Goal: Find specific page/section: Find specific page/section

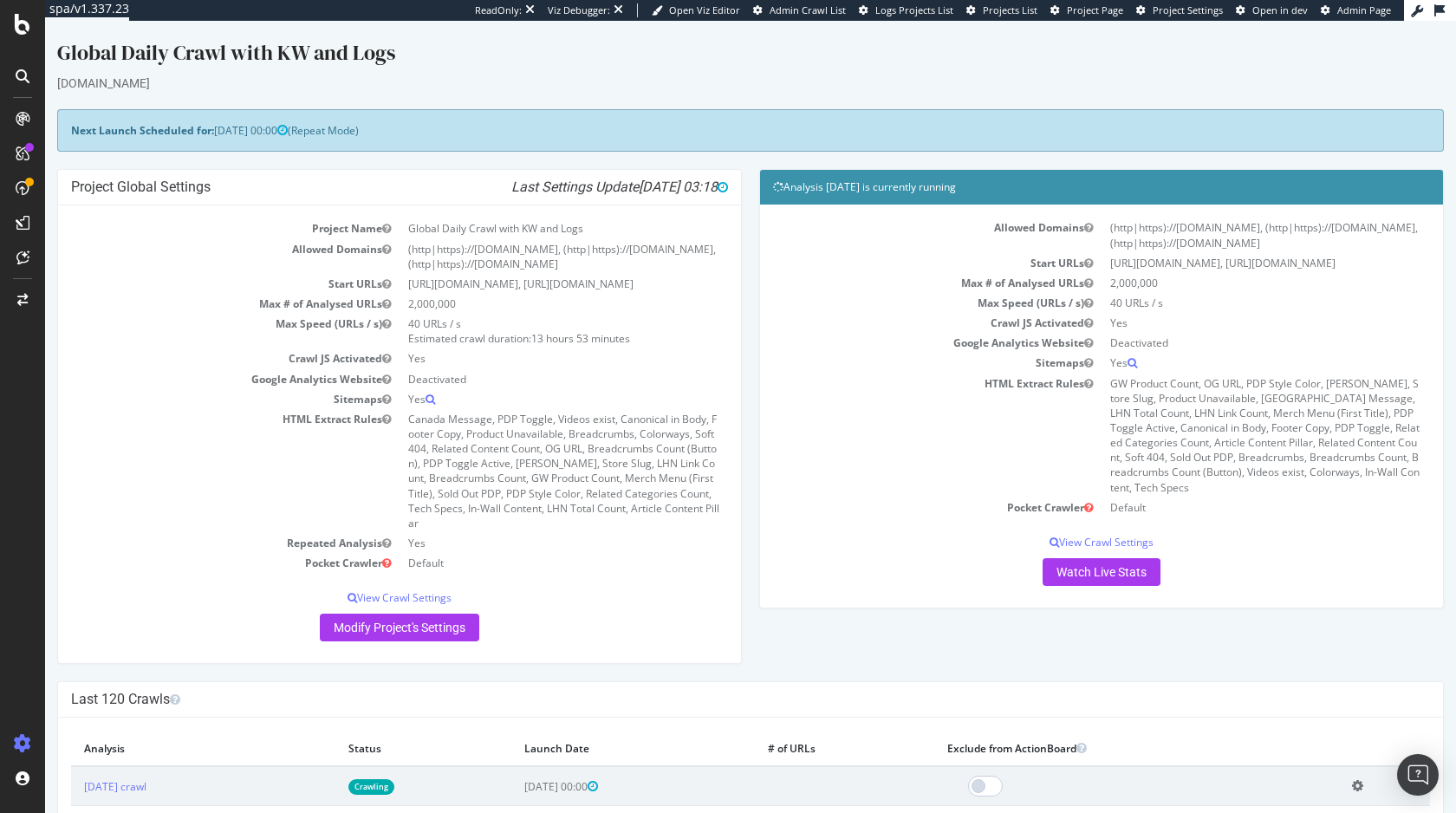
click at [988, 623] on div "Project Global Settings Last Settings Update [DATE] 03:18 Project Name Global D…" at bounding box center [751, 425] width 1405 height 513
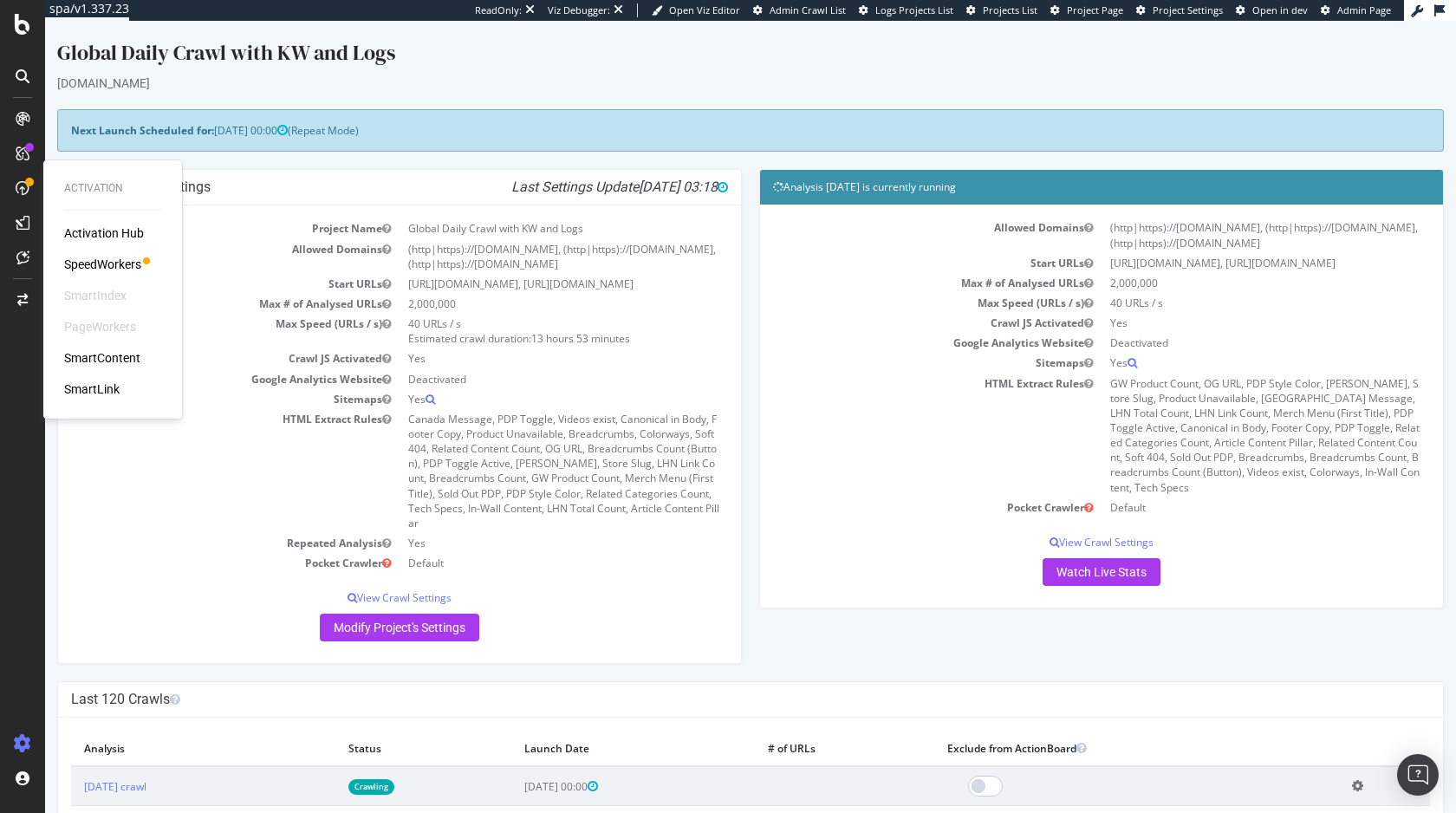
click at [121, 384] on div "SmartLink" at bounding box center [113, 389] width 97 height 17
click at [111, 386] on div "SmartLink" at bounding box center [92, 389] width 55 height 17
